Goal: Find specific page/section: Find specific page/section

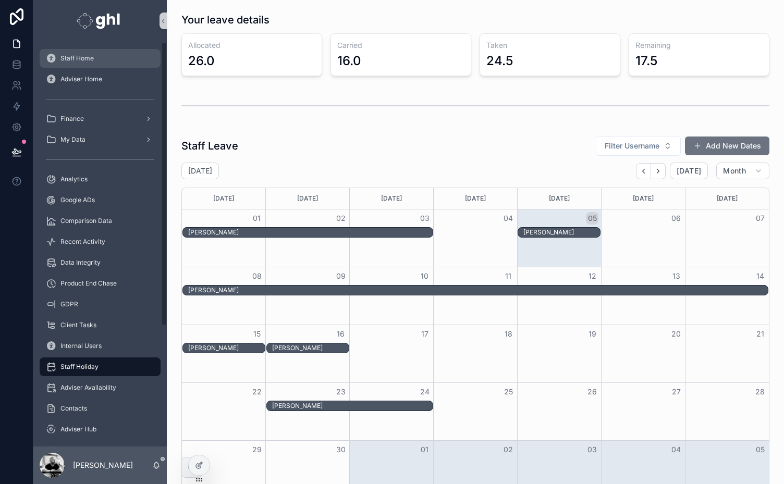
click at [58, 61] on div "Staff Home" at bounding box center [100, 58] width 108 height 17
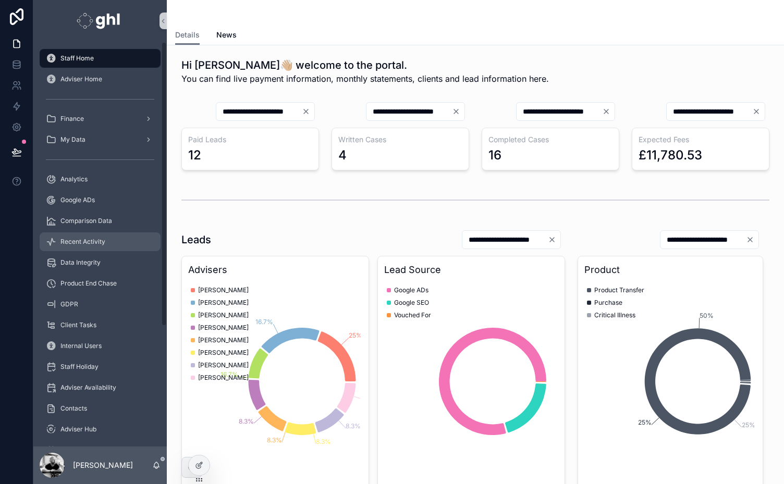
click at [77, 239] on span "Recent Activity" at bounding box center [82, 242] width 45 height 8
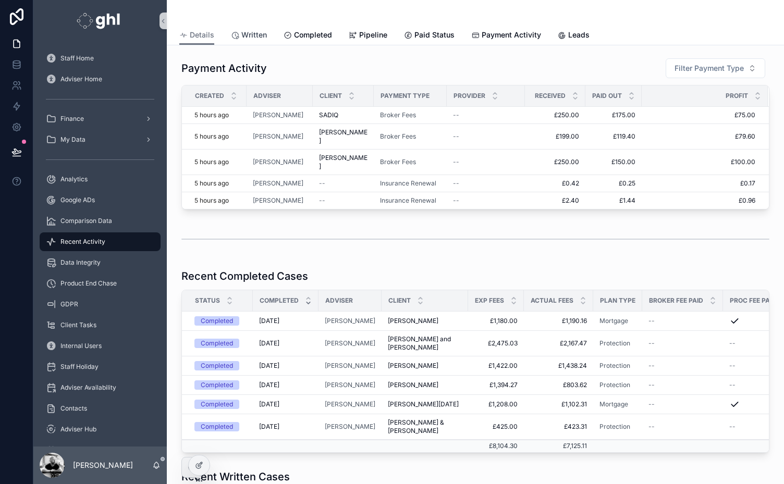
click at [248, 32] on span "Written" at bounding box center [254, 35] width 26 height 10
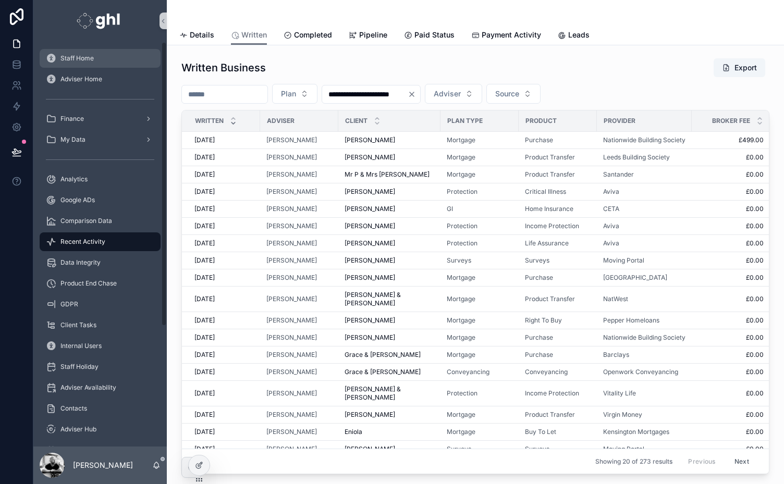
click at [69, 58] on span "Staff Home" at bounding box center [76, 58] width 33 height 8
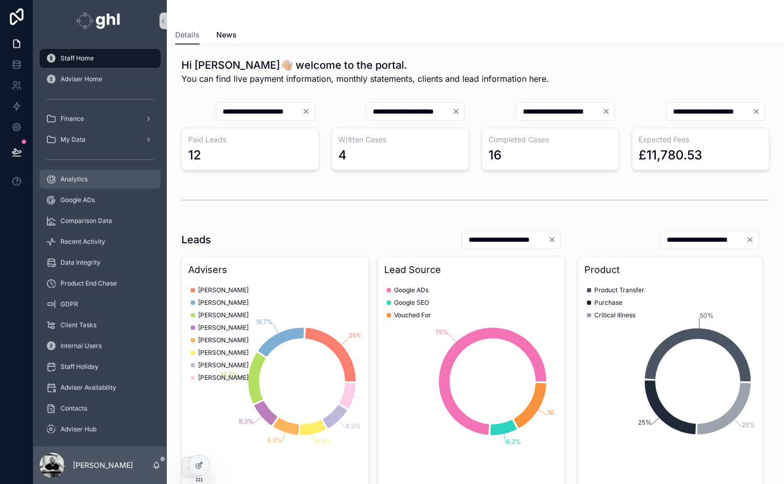
click at [73, 178] on span "Analytics" at bounding box center [73, 179] width 27 height 8
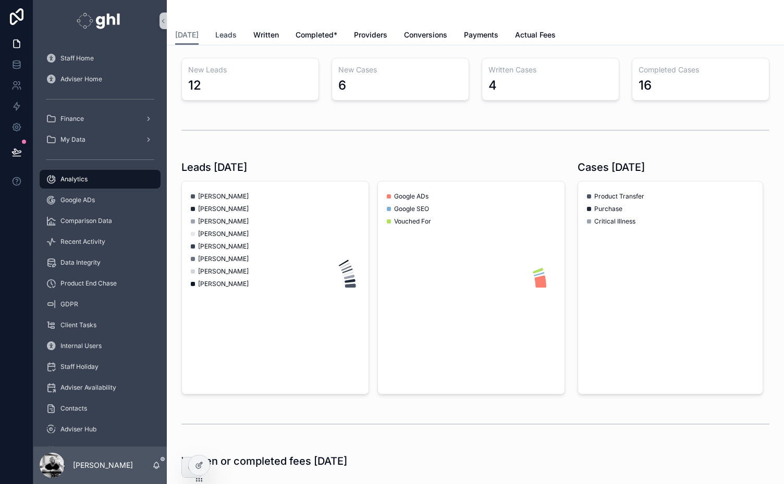
click at [220, 31] on span "Leads" at bounding box center [225, 35] width 21 height 10
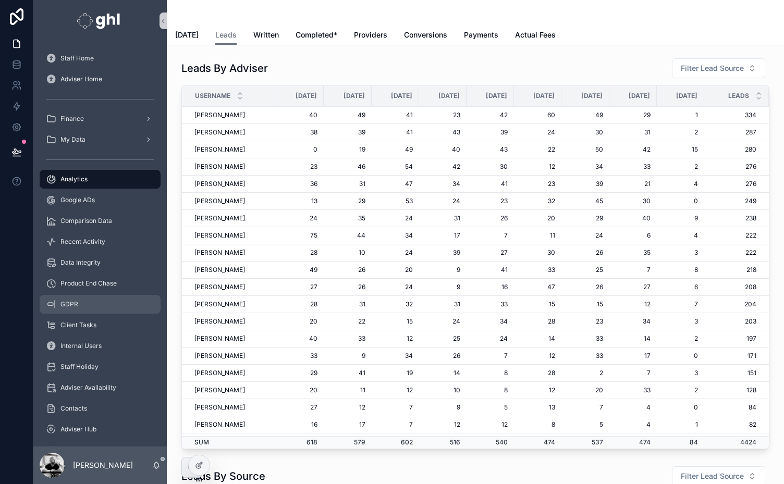
click at [66, 305] on span "GDPR" at bounding box center [69, 304] width 18 height 8
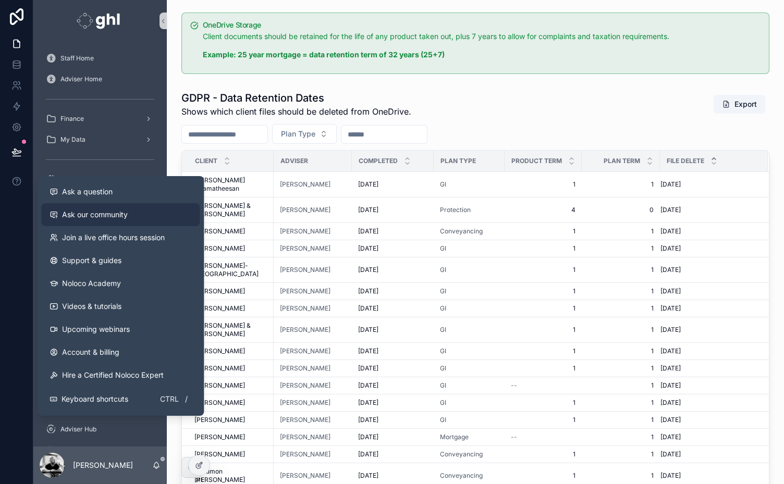
click at [94, 212] on span "Ask our community" at bounding box center [95, 214] width 66 height 10
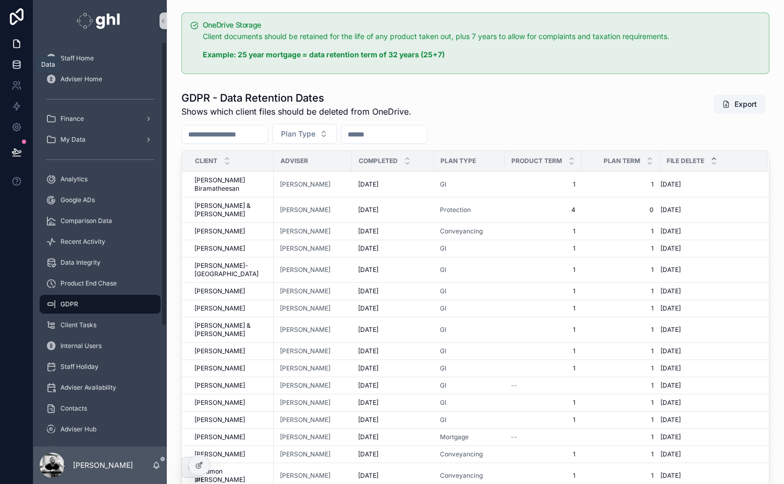
click at [10, 60] on link at bounding box center [16, 64] width 33 height 21
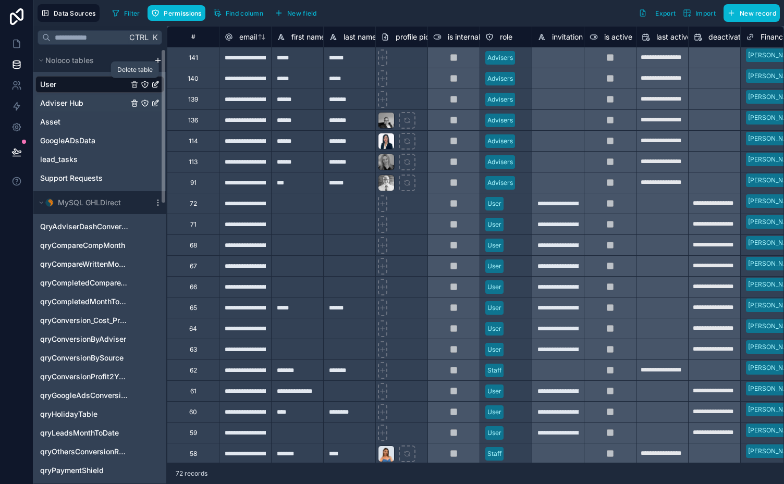
click at [67, 102] on span "Adviser Hub" at bounding box center [61, 103] width 43 height 10
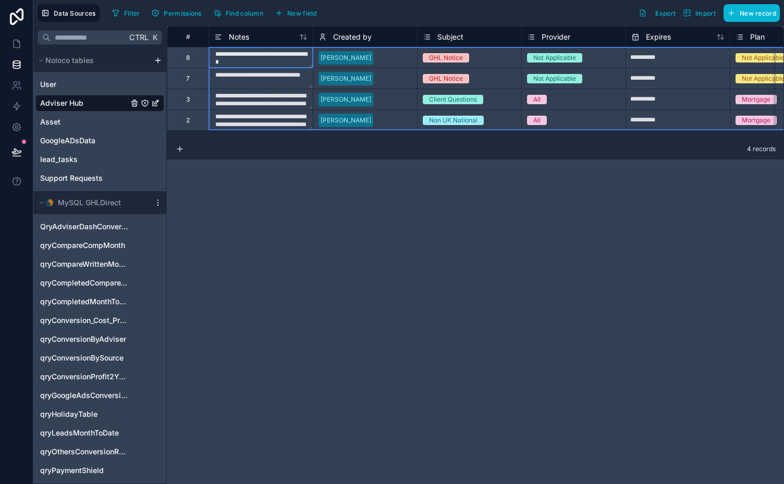
click at [189, 38] on div "#" at bounding box center [188, 37] width 26 height 8
click at [311, 243] on div "**********" at bounding box center [475, 255] width 617 height 458
click at [67, 139] on span "GoogleADsData" at bounding box center [67, 140] width 55 height 10
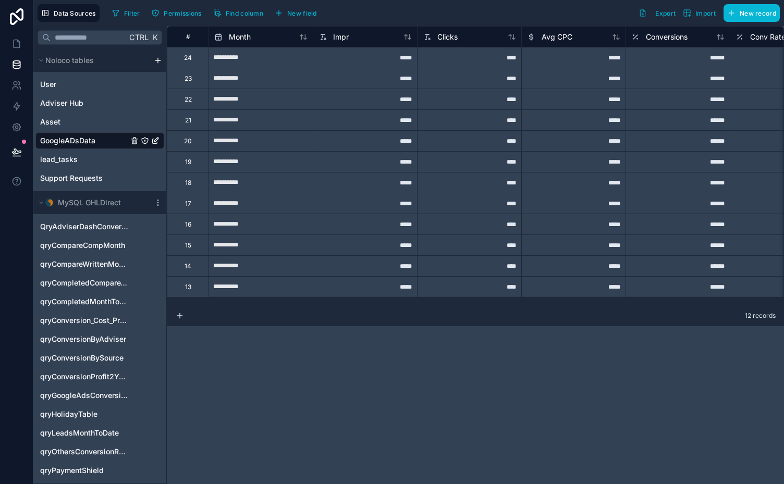
click at [188, 36] on div "#" at bounding box center [188, 37] width 26 height 8
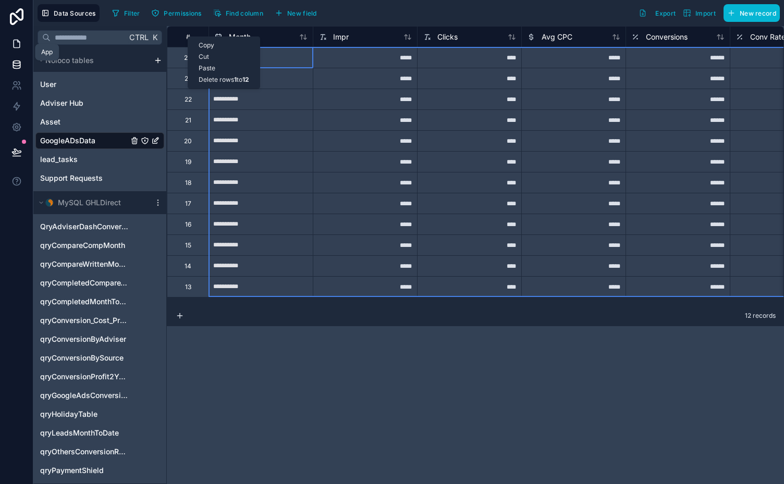
click at [18, 47] on icon at bounding box center [17, 44] width 6 height 8
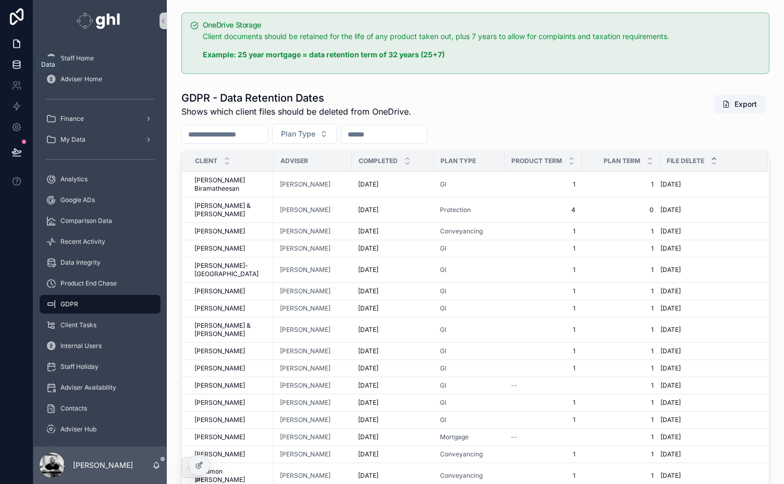
click at [17, 66] on icon at bounding box center [16, 64] width 7 height 4
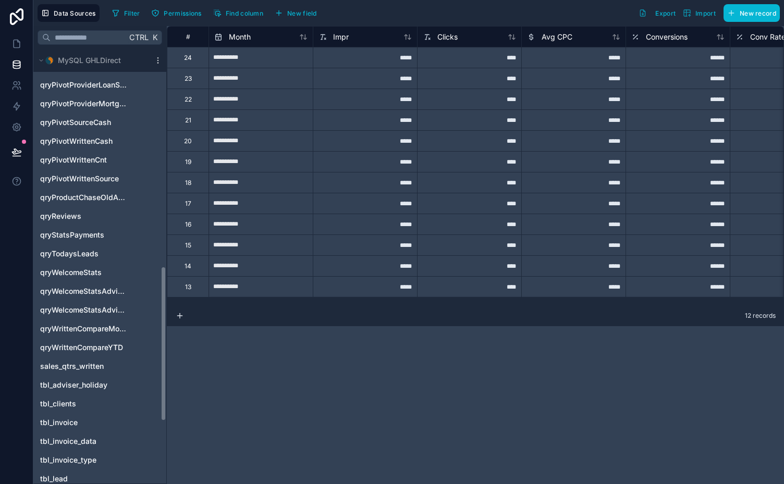
scroll to position [612, 0]
drag, startPoint x: 165, startPoint y: 182, endPoint x: 181, endPoint y: 401, distance: 219.4
click at [181, 401] on div "Ctrl K Noloco tables User Adviser Hub Asset GoogleADsData lead_tasks Support Re…" at bounding box center [408, 255] width 750 height 458
click at [60, 474] on span "tbl_lead" at bounding box center [54, 478] width 28 height 10
